Goal: Task Accomplishment & Management: Complete application form

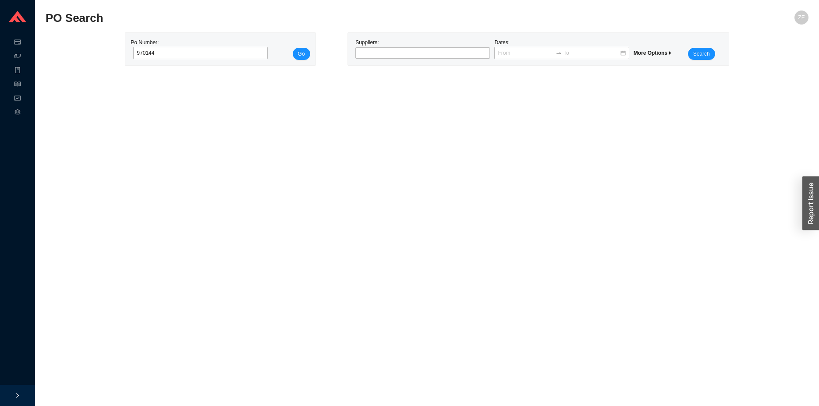
type input "970144"
click button "Go" at bounding box center [302, 54] width 18 height 12
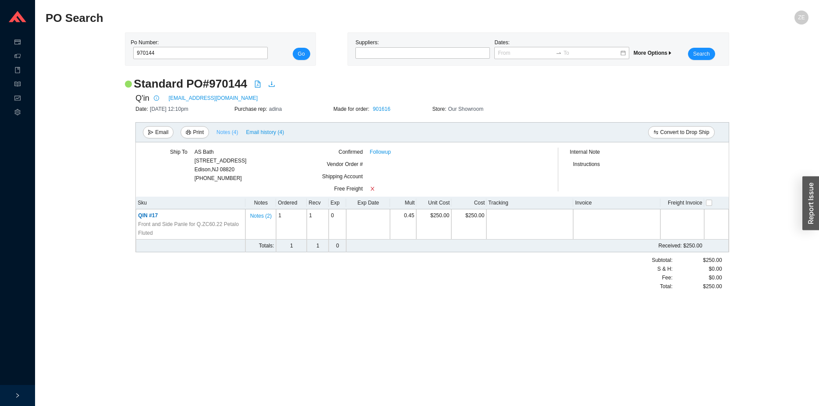
click at [227, 133] on span "Notes ( 4 )" at bounding box center [226, 132] width 21 height 9
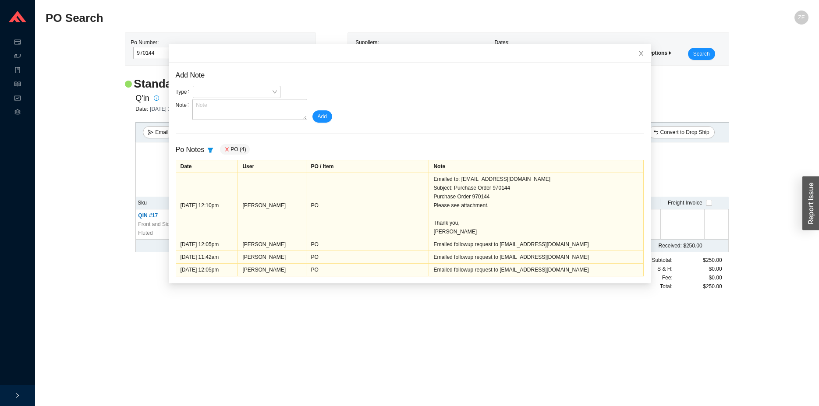
click at [547, 315] on main "PO Search ZE Po Number: 970144 Go Suppliers: Dates: More Options Search Standar…" at bounding box center [427, 209] width 763 height 396
drag, startPoint x: 630, startPoint y: 52, endPoint x: 657, endPoint y: 43, distance: 29.1
click at [638, 52] on icon "close" at bounding box center [641, 53] width 6 height 6
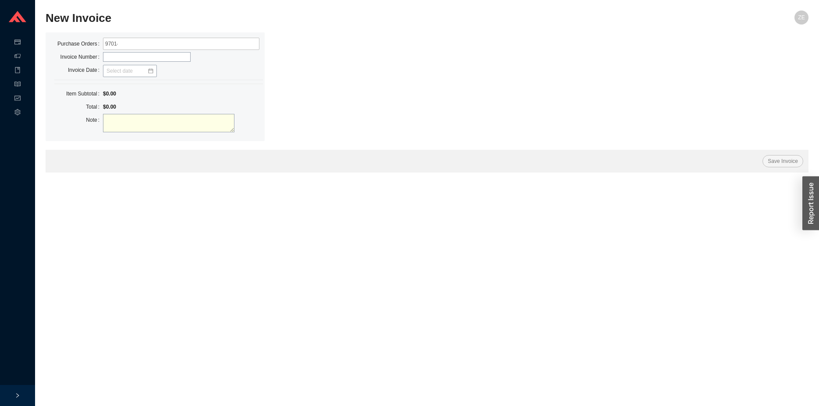
type input "970144"
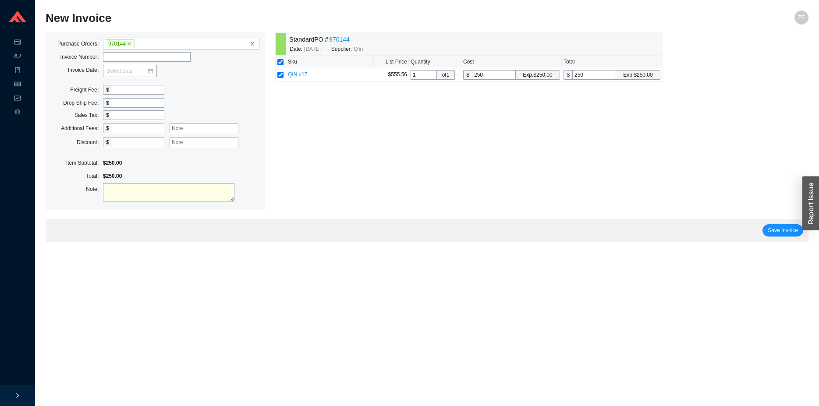
type input "9"
type input "193/2025"
type input "06/30/2025"
click at [769, 227] on span "Save Invoice" at bounding box center [783, 230] width 30 height 9
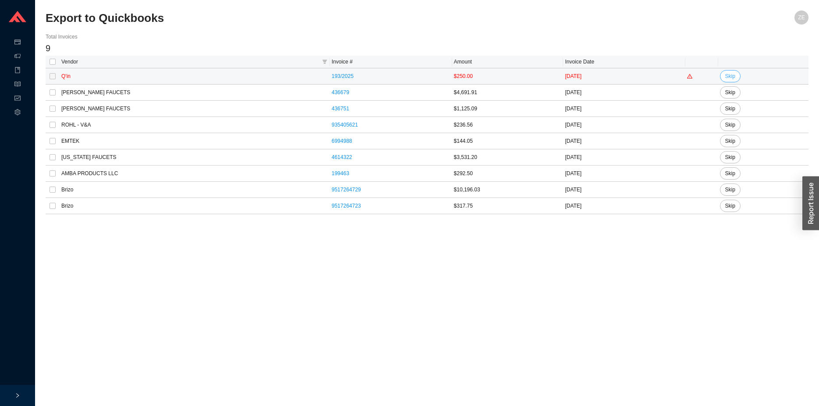
click at [725, 74] on span "Skip" at bounding box center [730, 76] width 10 height 9
click at [782, 49] on span "Yes" at bounding box center [779, 51] width 9 height 9
